Goal: Navigation & Orientation: Find specific page/section

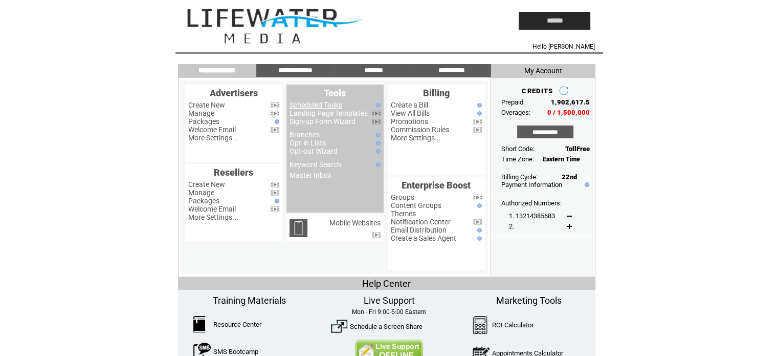
click at [299, 104] on link "Scheduled Tasks" at bounding box center [316, 105] width 53 height 8
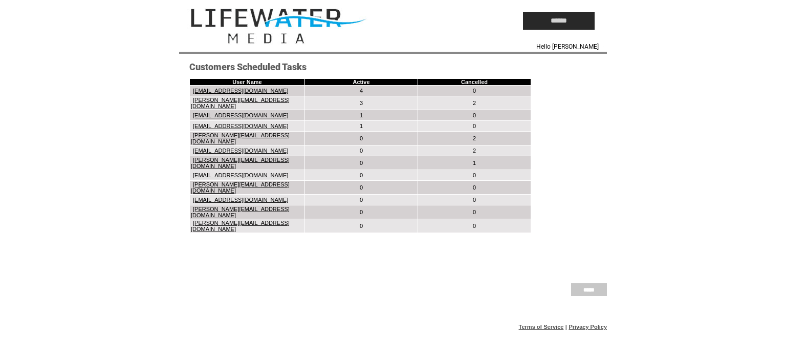
click at [597, 284] on input "*****" at bounding box center [589, 289] width 36 height 13
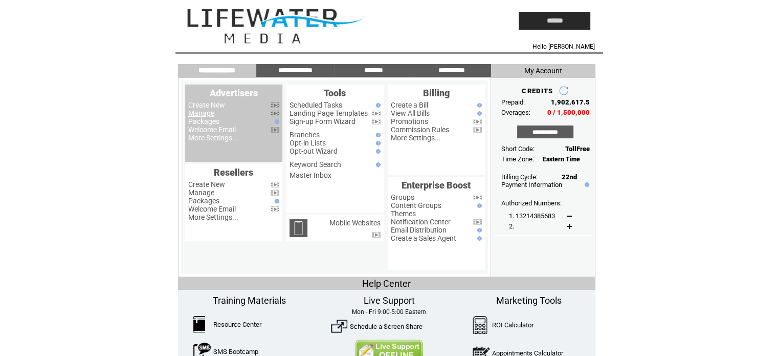
click at [201, 114] on link "Manage" at bounding box center [201, 113] width 26 height 8
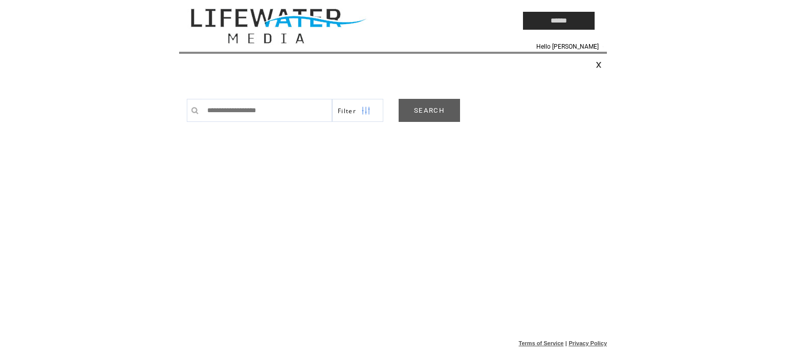
click at [427, 114] on link "SEARCH" at bounding box center [429, 110] width 61 height 23
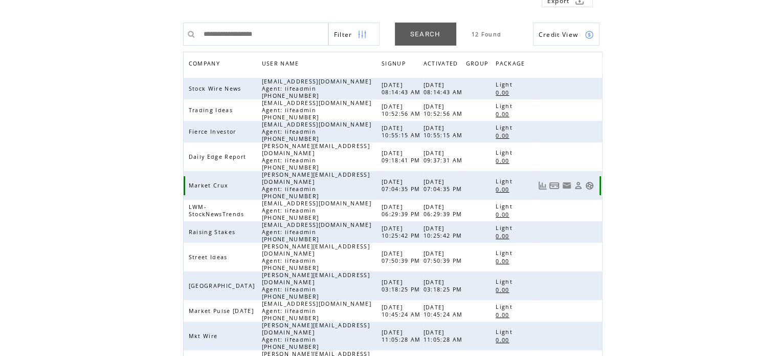
scroll to position [102, 0]
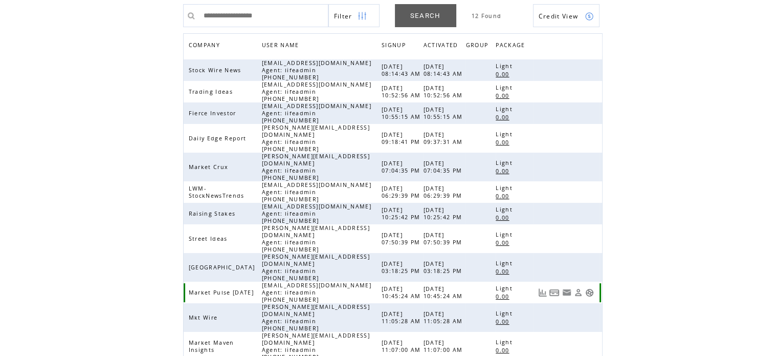
click at [587, 288] on link at bounding box center [589, 292] width 9 height 9
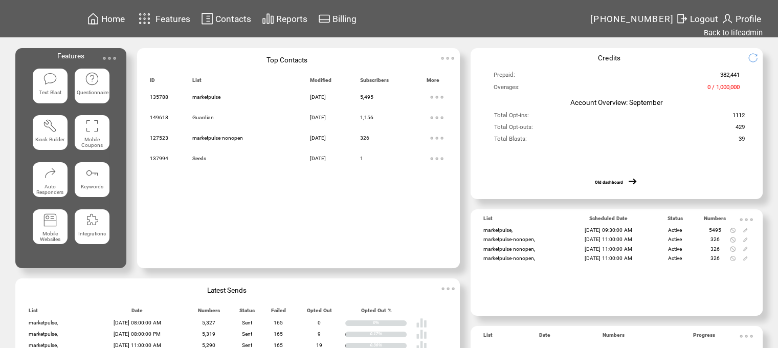
click at [154, 16] on img at bounding box center [145, 18] width 18 height 17
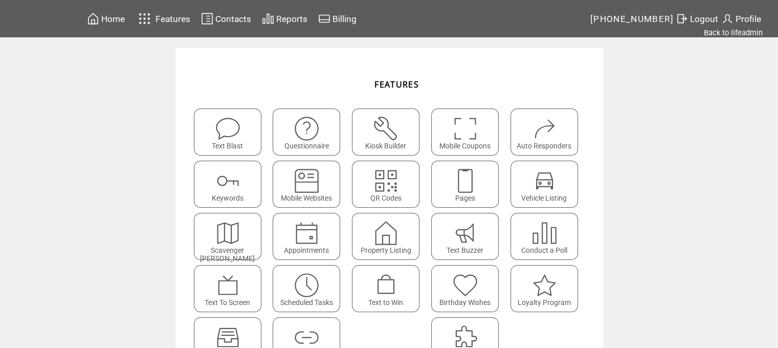
click at [324, 286] on featureicon at bounding box center [306, 281] width 67 height 23
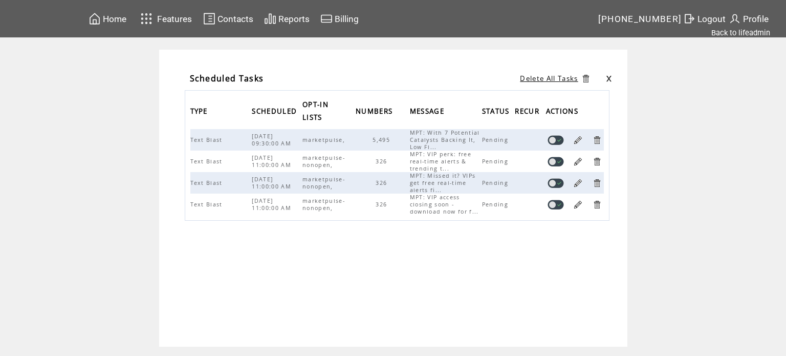
click at [285, 16] on span "Reports" at bounding box center [293, 19] width 31 height 10
